Goal: Find specific page/section: Find specific page/section

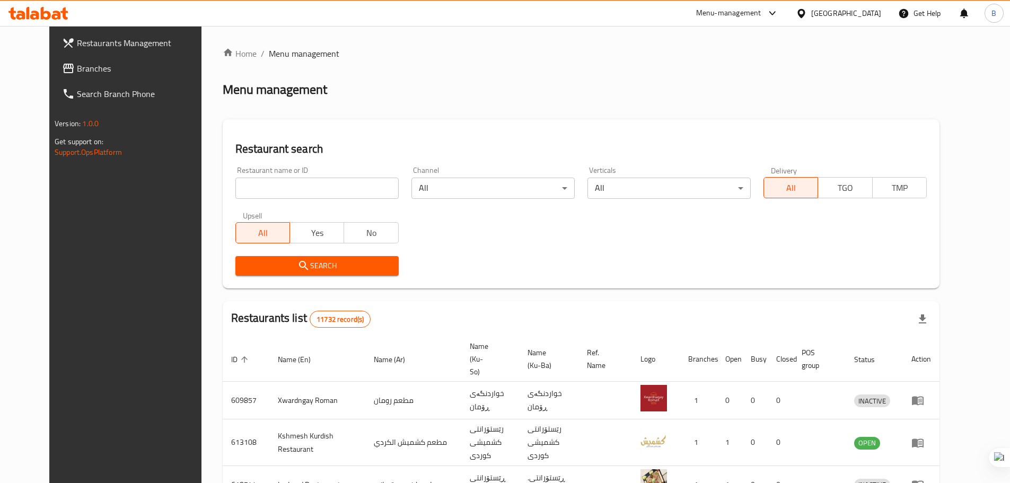
click at [237, 181] on input "search" at bounding box center [316, 188] width 163 height 21
click button "Search" at bounding box center [316, 266] width 163 height 20
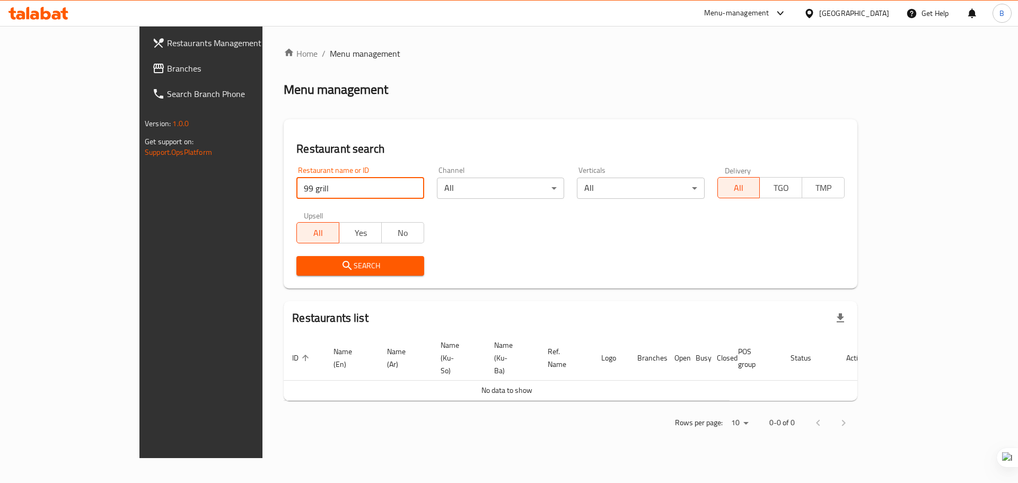
type input "99 grill"
click button "Search" at bounding box center [359, 266] width 127 height 20
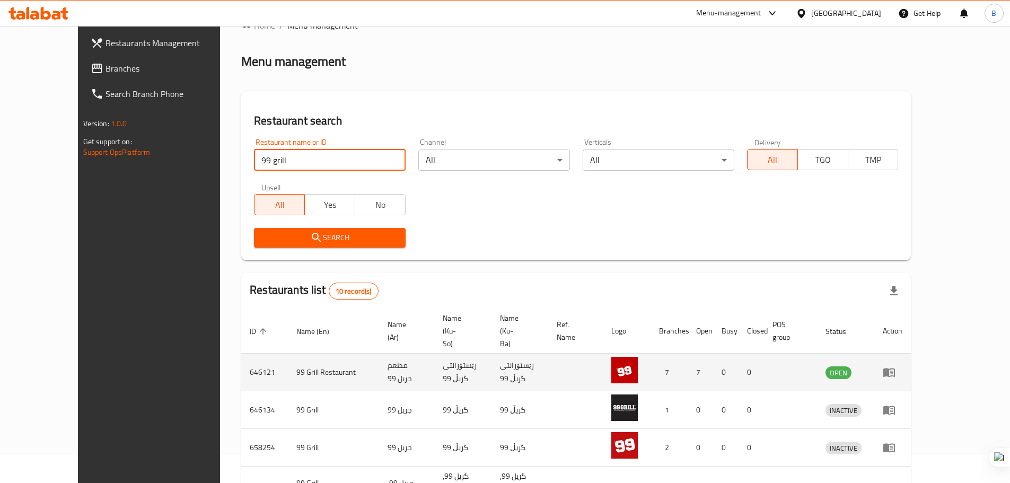
scroll to position [53, 0]
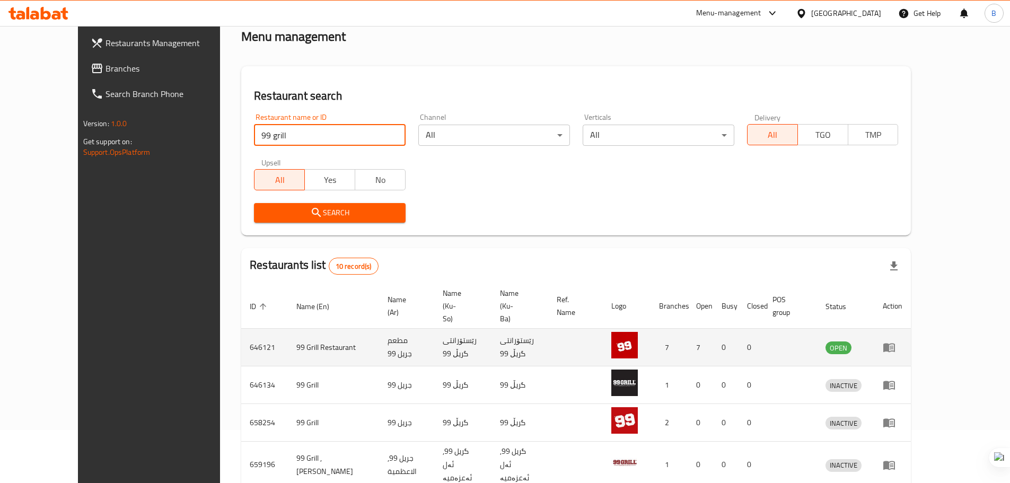
click at [293, 329] on td "99 Grill Restaurant" at bounding box center [333, 348] width 91 height 38
click at [896, 341] on icon "enhanced table" at bounding box center [889, 347] width 13 height 13
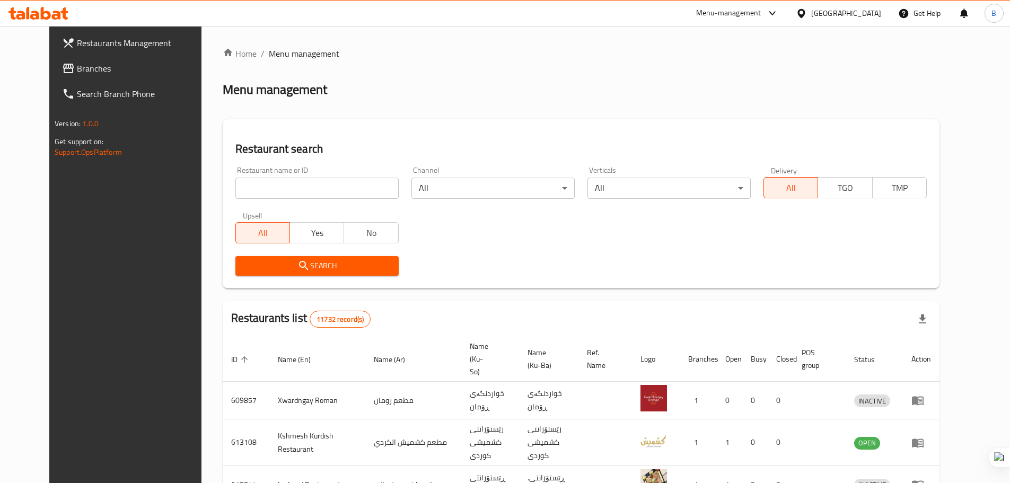
scroll to position [53, 0]
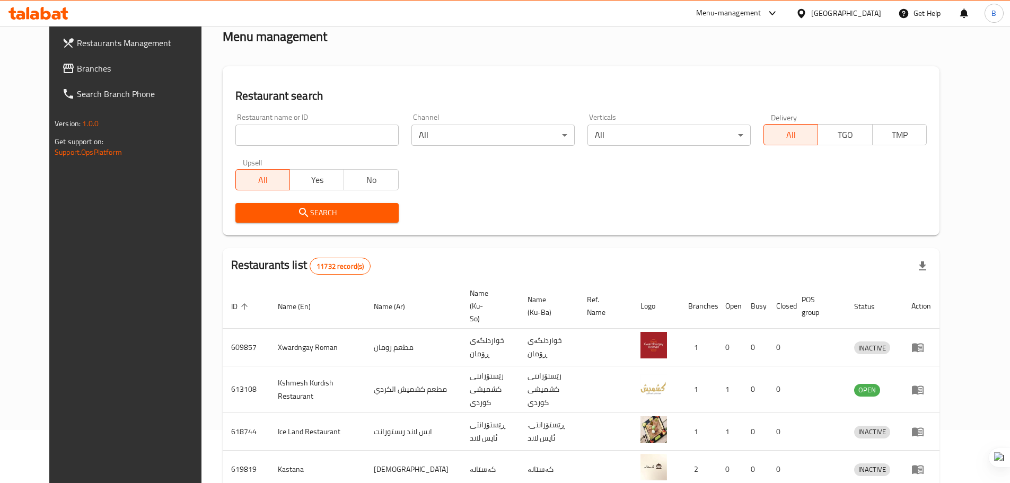
click at [262, 138] on input "search" at bounding box center [316, 135] width 163 height 21
paste input "HRRPQO"
type input "HRRPQO"
click button "Search" at bounding box center [316, 213] width 163 height 20
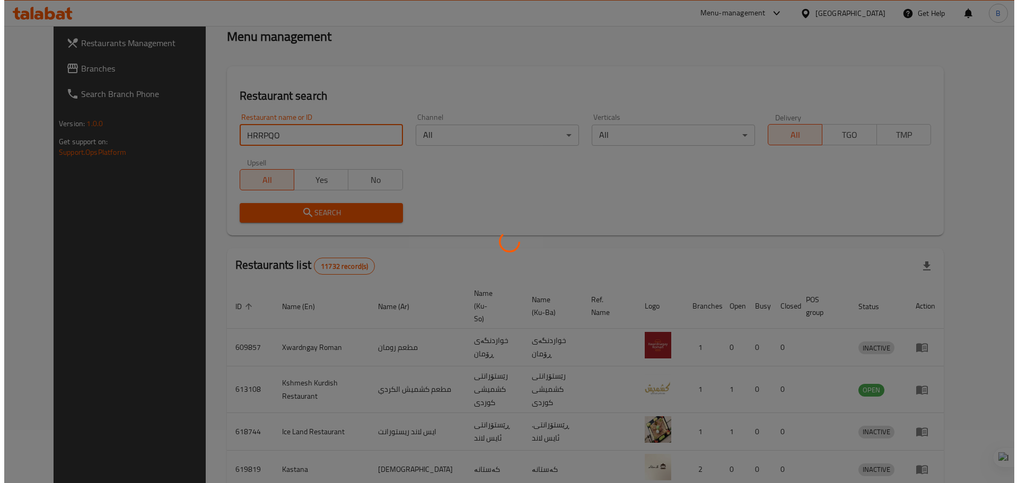
scroll to position [0, 0]
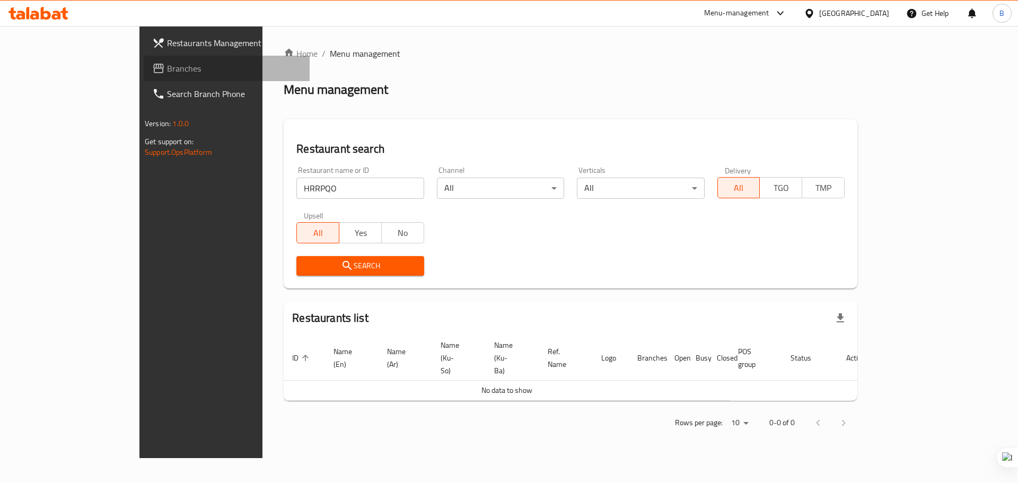
click at [167, 66] on span "Branches" at bounding box center [234, 68] width 134 height 13
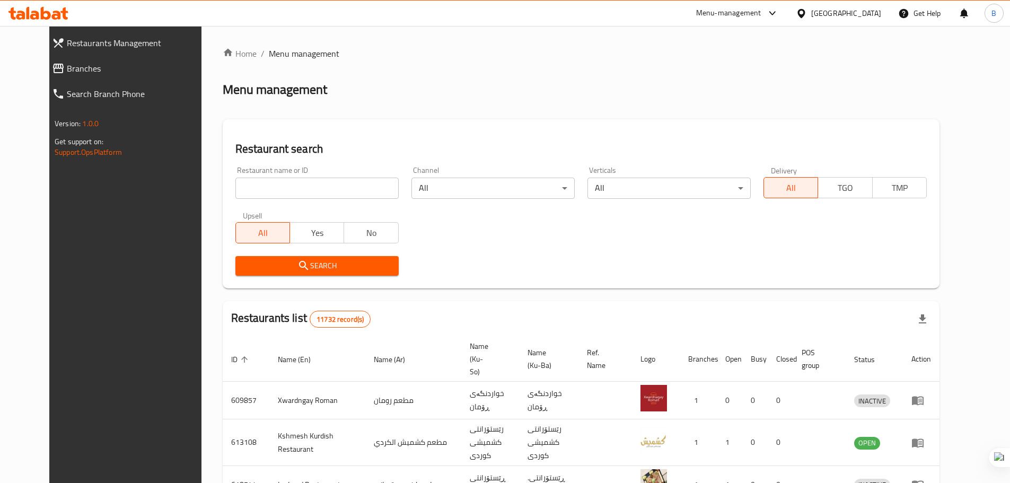
click at [298, 187] on input "search" at bounding box center [316, 188] width 163 height 21
paste input "HRRPQO"
type input "HRRPQO"
click button "Search" at bounding box center [316, 266] width 163 height 20
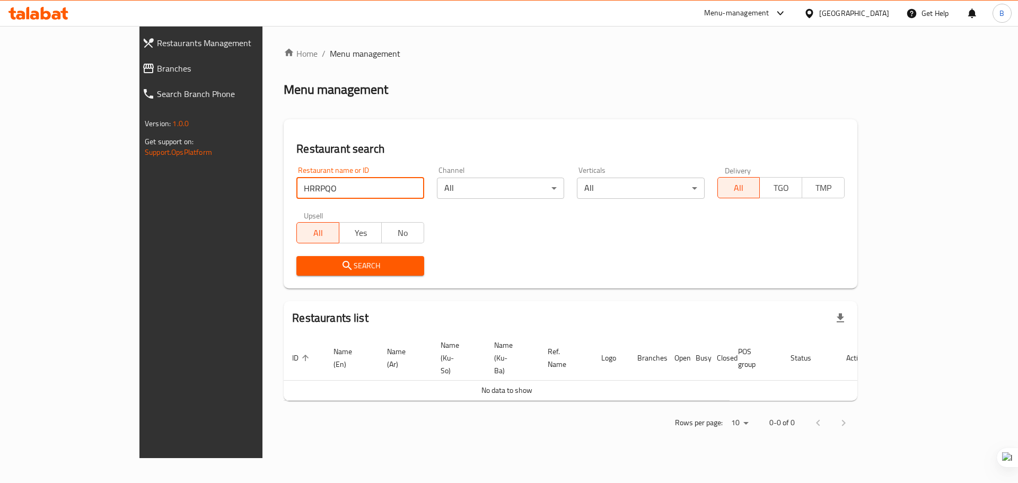
click at [380, 190] on input "HRRPQO" at bounding box center [359, 188] width 127 height 21
type input "99 grill"
click button "Search" at bounding box center [359, 266] width 127 height 20
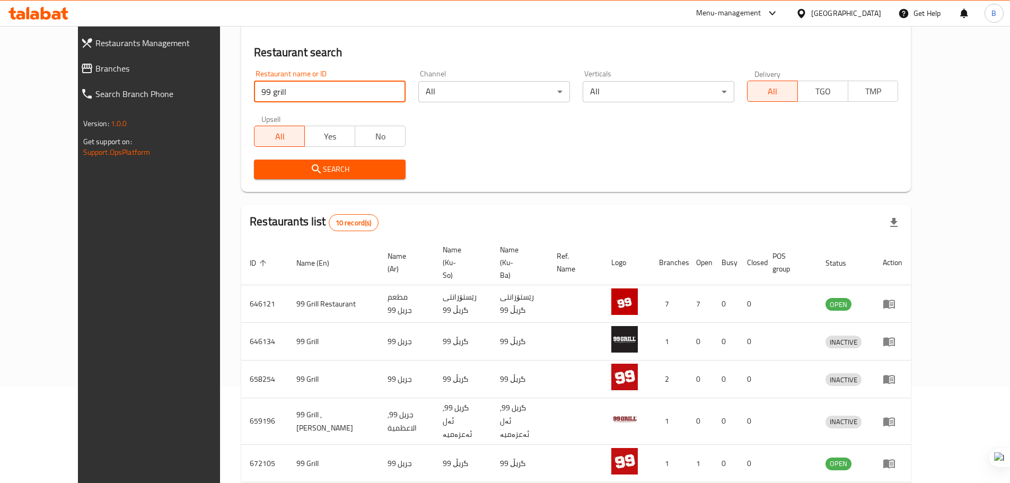
scroll to position [96, 0]
click at [375, 92] on input "99 grill" at bounding box center [330, 92] width 152 height 21
paste input "752459"
type input "752459"
click button "Search" at bounding box center [330, 170] width 152 height 20
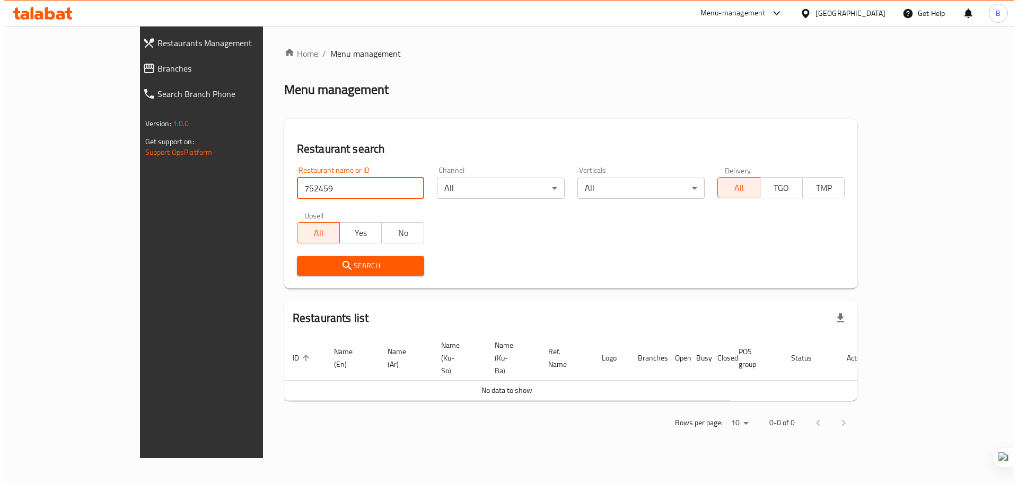
scroll to position [0, 0]
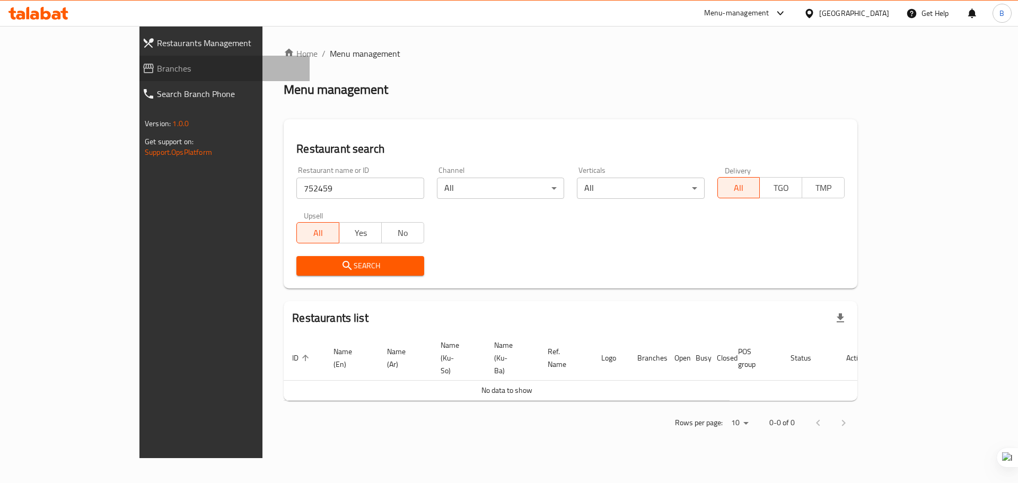
click at [134, 78] on link "Branches" at bounding box center [222, 68] width 176 height 25
